Goal: Book appointment/travel/reservation

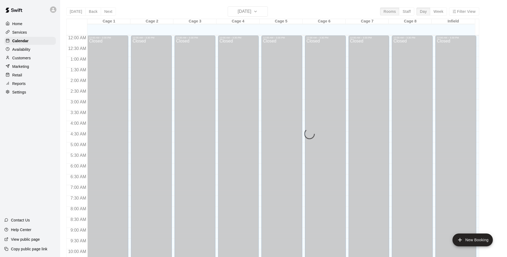
scroll to position [268, 0]
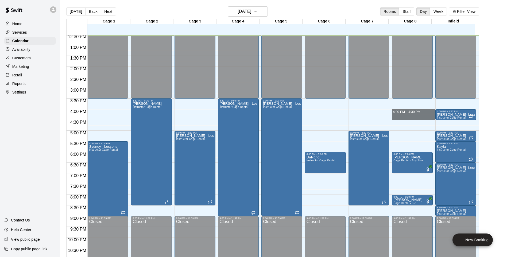
drag, startPoint x: 400, startPoint y: 110, endPoint x: 401, endPoint y: 120, distance: 9.1
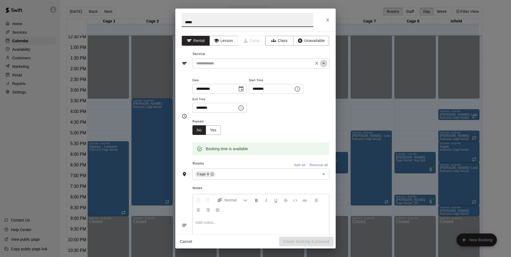
drag, startPoint x: 321, startPoint y: 63, endPoint x: 318, endPoint y: 66, distance: 3.2
click at [321, 64] on icon "Open" at bounding box center [324, 63] width 6 height 6
type input "*****"
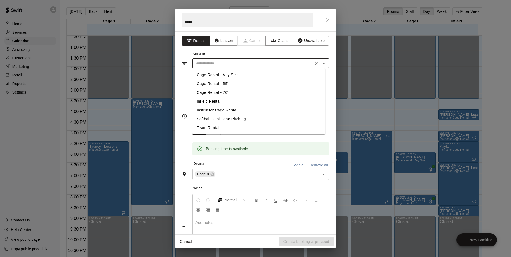
click at [223, 109] on li "Instructor Cage Rental" at bounding box center [258, 110] width 133 height 9
type input "**********"
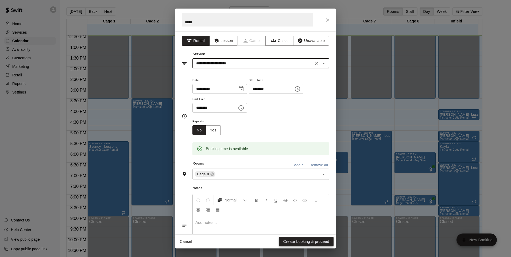
click at [289, 238] on button "Create booking & proceed" at bounding box center [306, 242] width 55 height 10
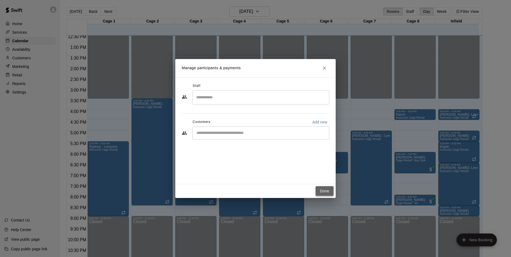
click at [325, 194] on button "Done" at bounding box center [325, 191] width 18 height 10
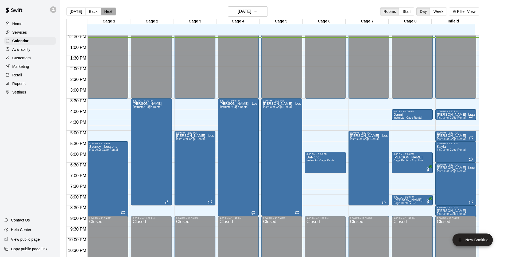
click at [107, 13] on button "Next" at bounding box center [108, 11] width 15 height 8
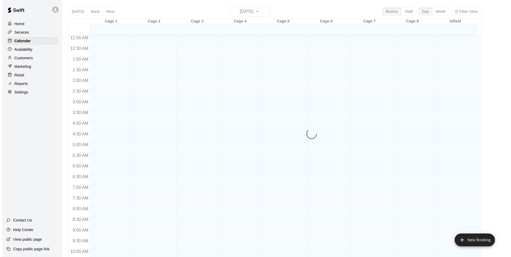
scroll to position [269, 0]
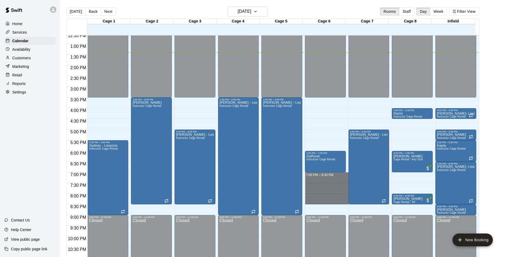
drag, startPoint x: 327, startPoint y: 174, endPoint x: 319, endPoint y: 201, distance: 28.2
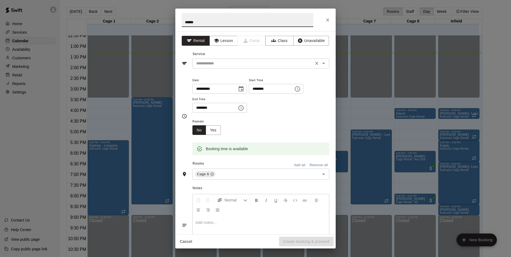
type input "******"
drag, startPoint x: 272, startPoint y: 61, endPoint x: 296, endPoint y: 65, distance: 24.9
click at [272, 61] on input "text" at bounding box center [253, 63] width 118 height 7
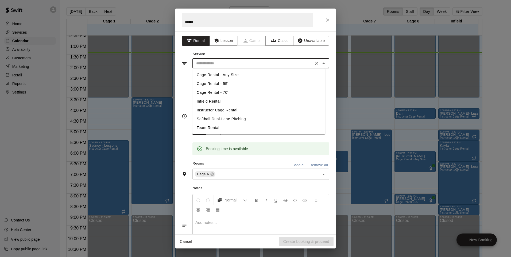
click at [217, 93] on li "Cage Rental - 70'" at bounding box center [258, 92] width 133 height 9
type input "**********"
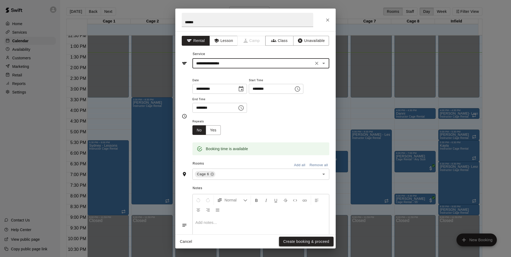
click at [312, 241] on button "Create booking & proceed" at bounding box center [306, 242] width 55 height 10
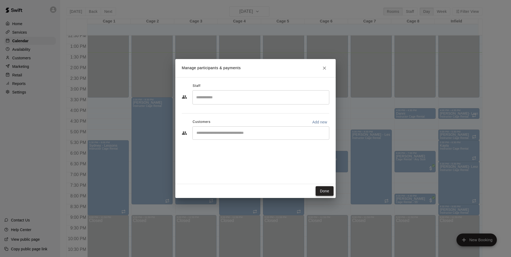
click at [321, 193] on button "Done" at bounding box center [325, 191] width 18 height 10
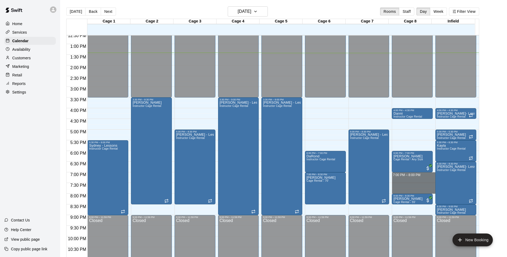
drag, startPoint x: 409, startPoint y: 174, endPoint x: 406, endPoint y: 191, distance: 17.0
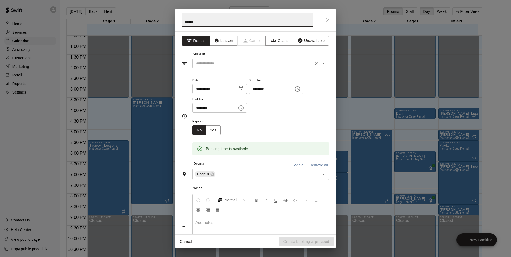
click at [322, 63] on icon "Open" at bounding box center [324, 63] width 6 height 6
type input "******"
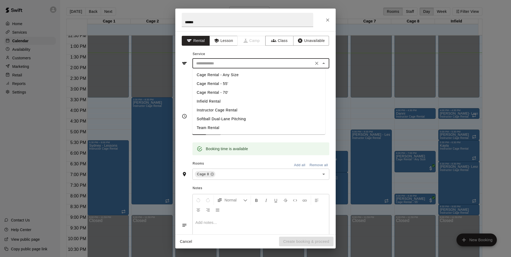
click at [220, 83] on li "Cage Rental - 55'" at bounding box center [258, 83] width 133 height 9
type input "**********"
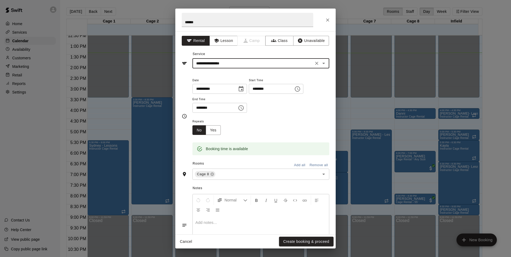
click at [324, 243] on button "Create booking & proceed" at bounding box center [306, 242] width 55 height 10
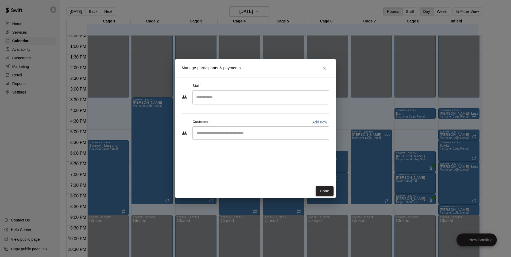
click at [326, 191] on button "Done" at bounding box center [325, 191] width 18 height 10
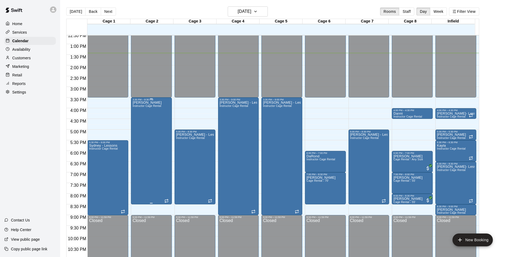
click at [154, 136] on div "[PERSON_NAME] - Lessson Instructor Cage Rental" at bounding box center [147, 229] width 29 height 257
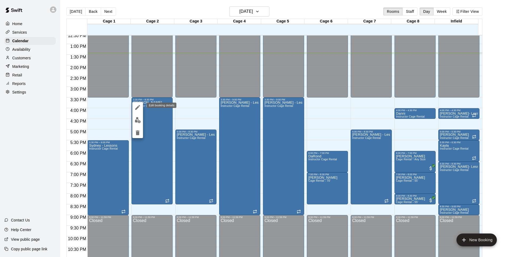
click at [138, 107] on icon "edit" at bounding box center [137, 107] width 5 height 5
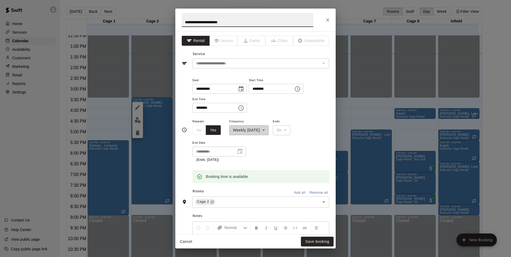
click at [301, 90] on icon "Choose time, selected time is 3:30 PM" at bounding box center [297, 89] width 6 height 6
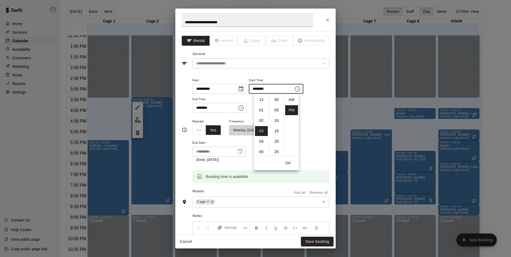
scroll to position [10, 0]
drag, startPoint x: 258, startPoint y: 122, endPoint x: 274, endPoint y: 145, distance: 27.9
click at [259, 122] on li "05" at bounding box center [261, 121] width 13 height 10
type input "********"
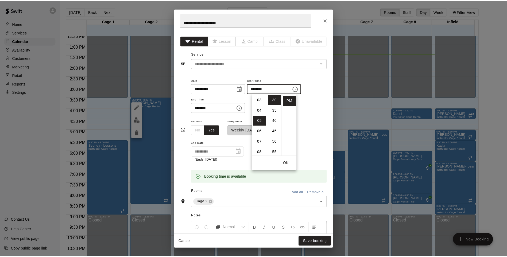
scroll to position [52, 0]
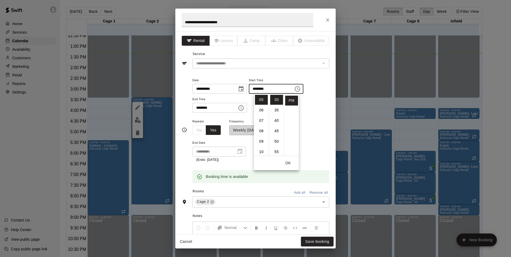
click at [287, 162] on button "OK" at bounding box center [288, 163] width 17 height 10
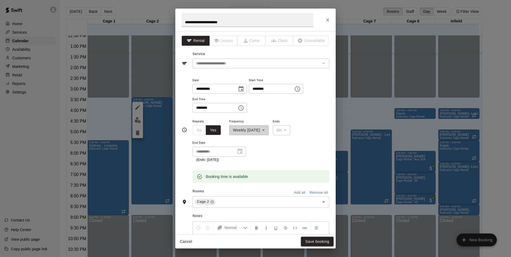
click at [317, 238] on button "Save booking" at bounding box center [317, 242] width 33 height 10
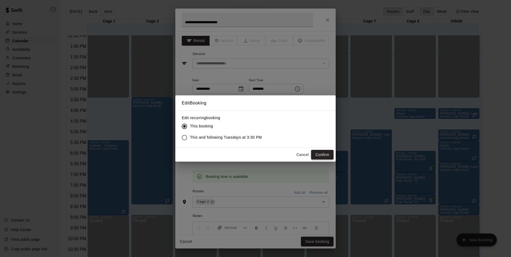
click at [329, 155] on button "Confirm" at bounding box center [322, 155] width 22 height 10
